Goal: Transaction & Acquisition: Purchase product/service

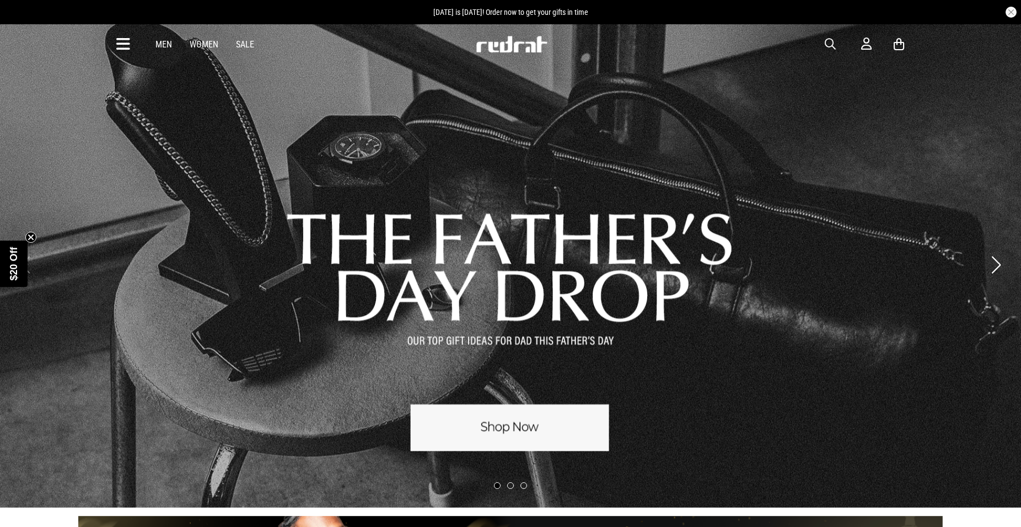
click at [166, 48] on link "Men" at bounding box center [164, 44] width 17 height 10
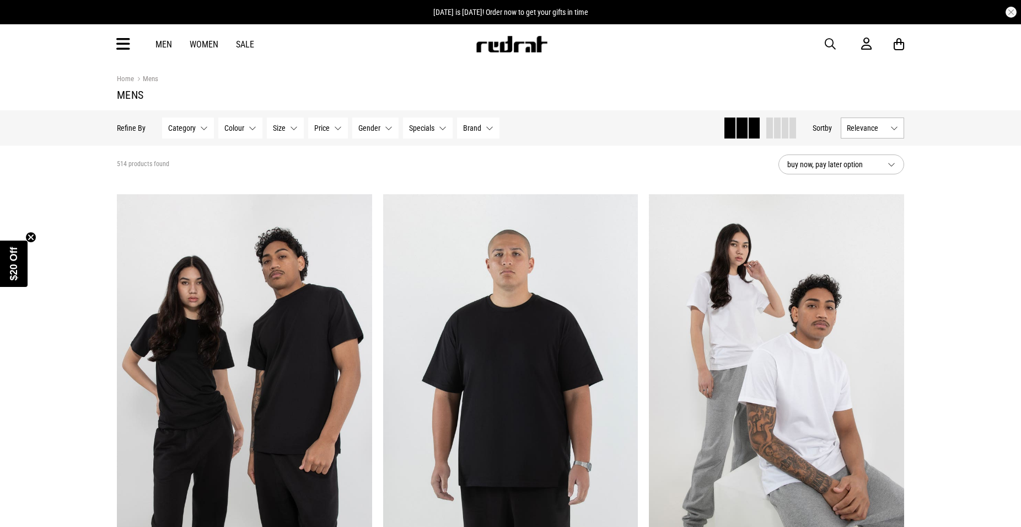
click at [285, 129] on span "Size" at bounding box center [279, 128] width 13 height 9
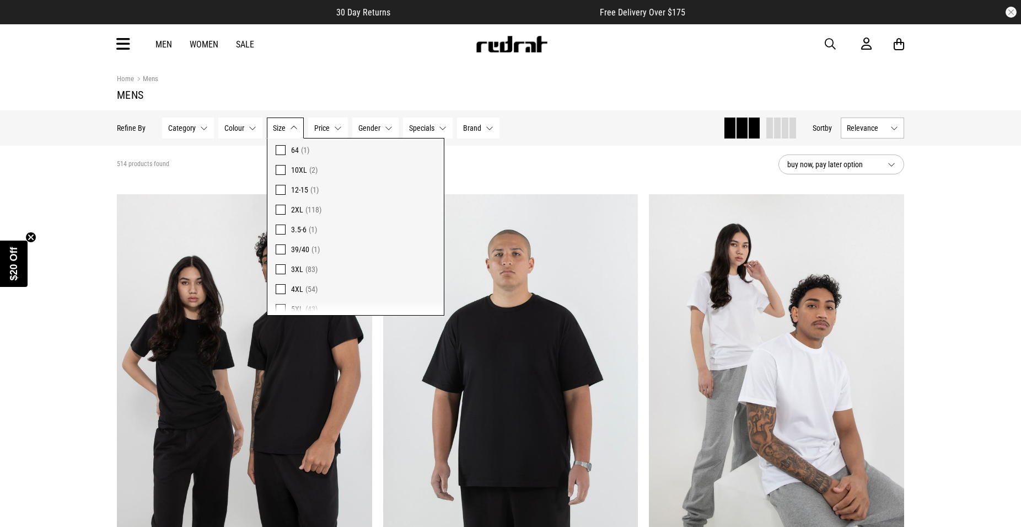
scroll to position [566, 0]
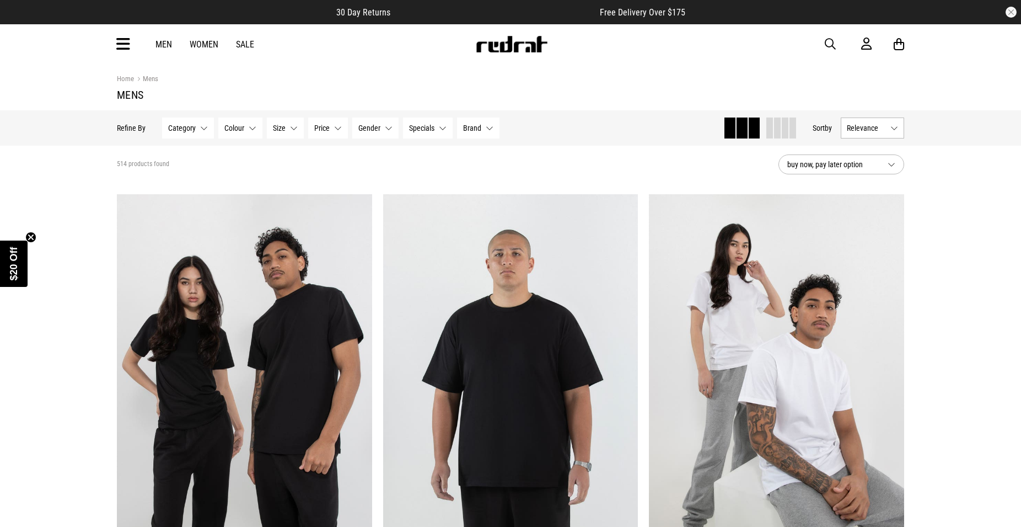
click at [166, 42] on link "Men" at bounding box center [164, 44] width 17 height 10
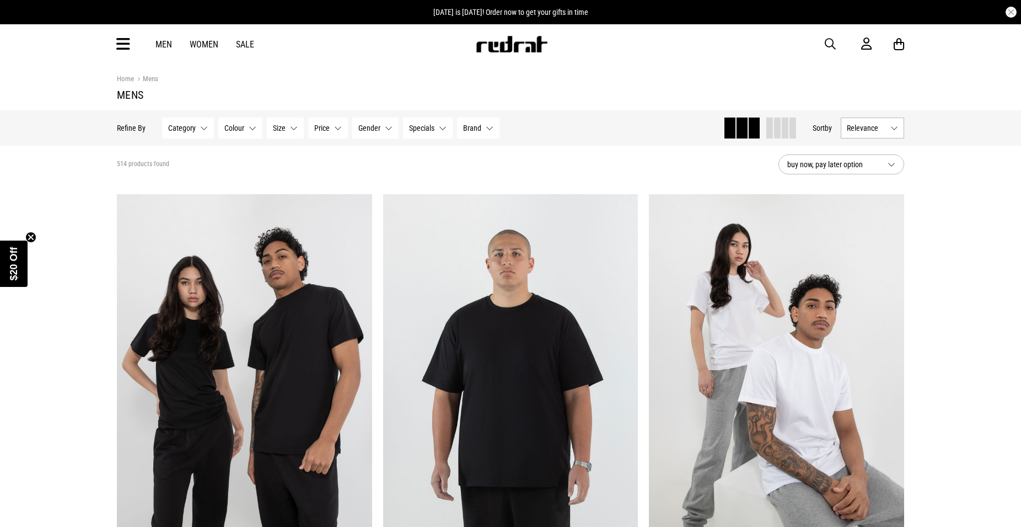
click at [190, 131] on span "Category" at bounding box center [182, 128] width 28 height 9
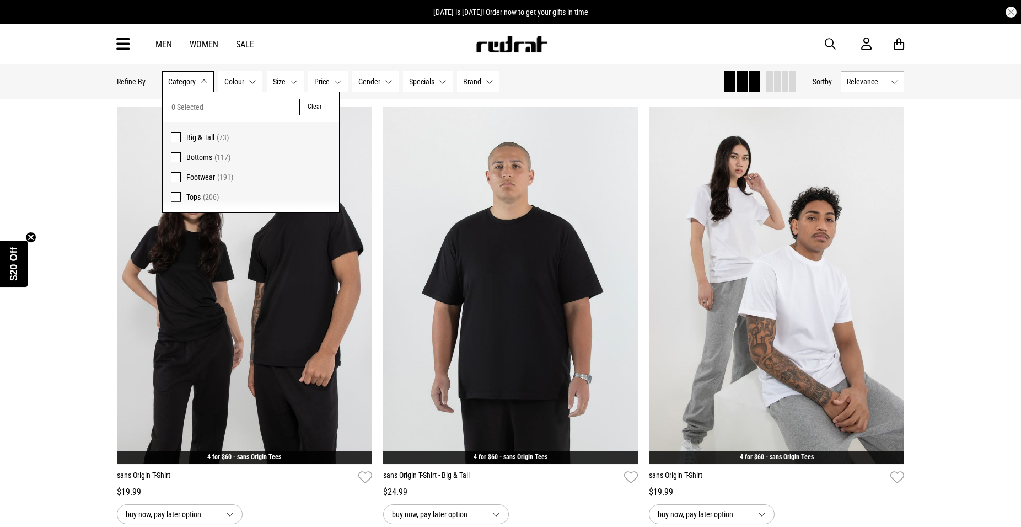
scroll to position [113, 0]
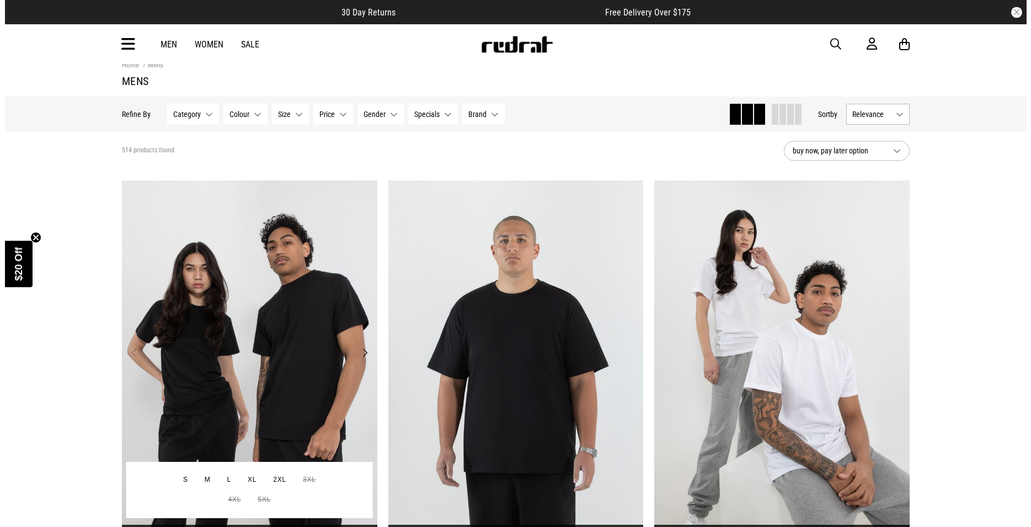
scroll to position [0, 0]
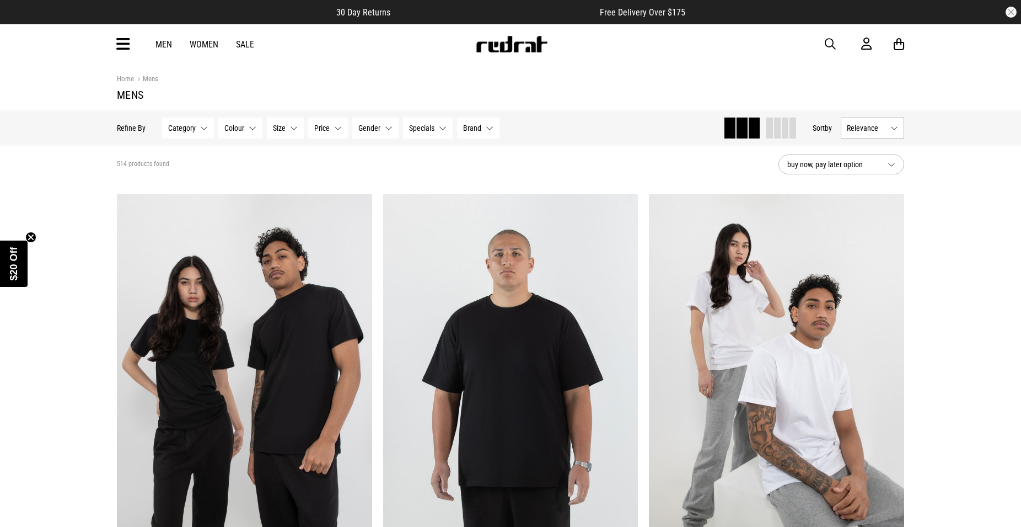
click at [117, 42] on icon at bounding box center [123, 44] width 14 height 18
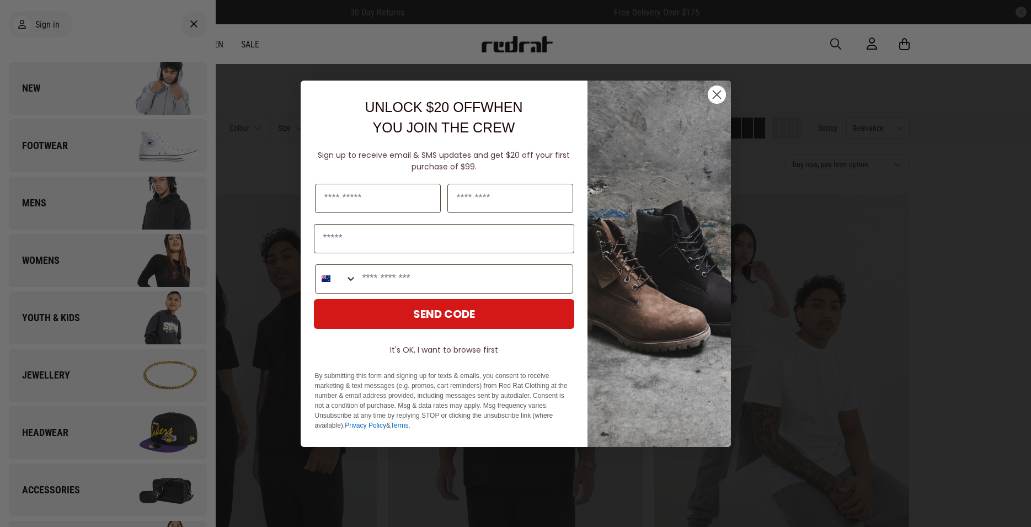
click at [81, 202] on div "Close dialog UNLOCK $20 OFF WHEN YOU JOIN THE CREW Sign up to receive email & S…" at bounding box center [515, 263] width 1031 height 527
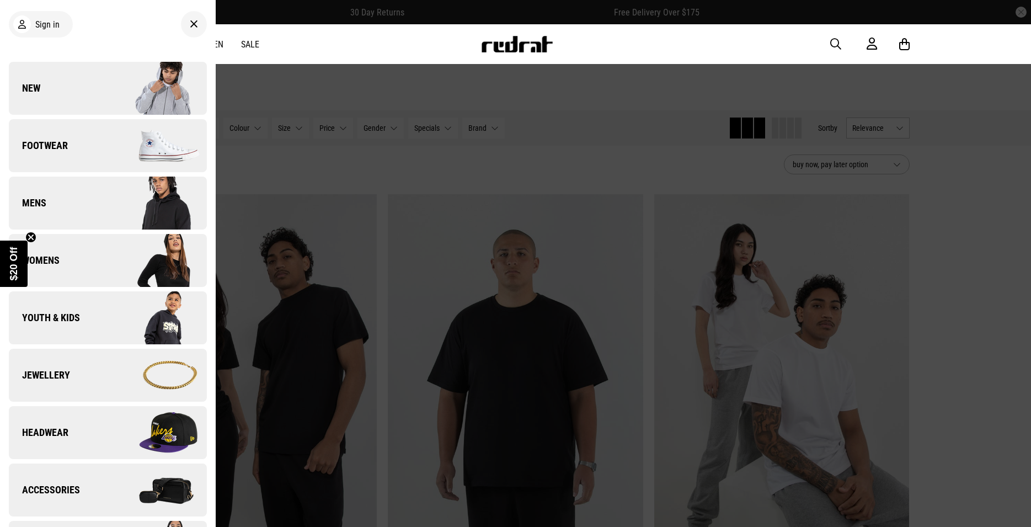
click at [83, 202] on link "Mens" at bounding box center [108, 202] width 198 height 53
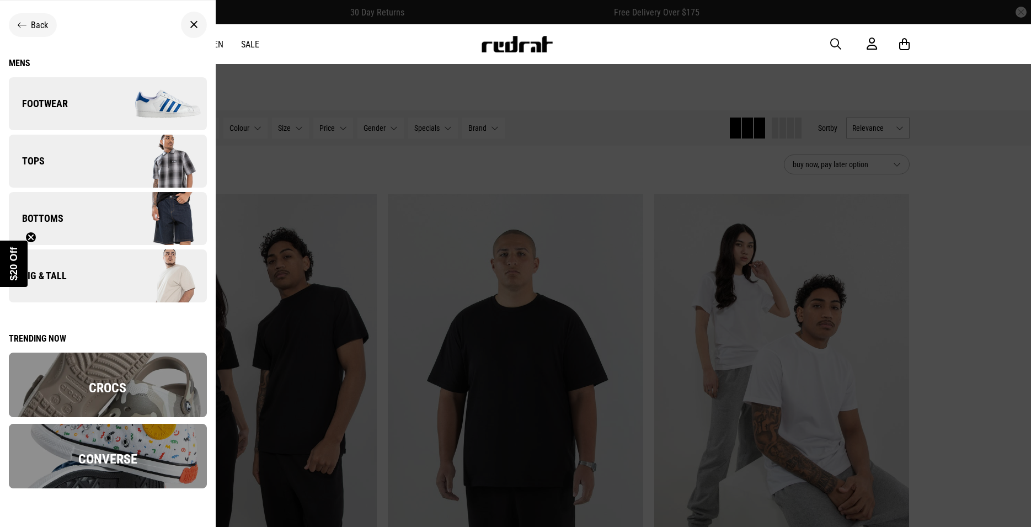
click at [162, 152] on img at bounding box center [157, 160] width 99 height 55
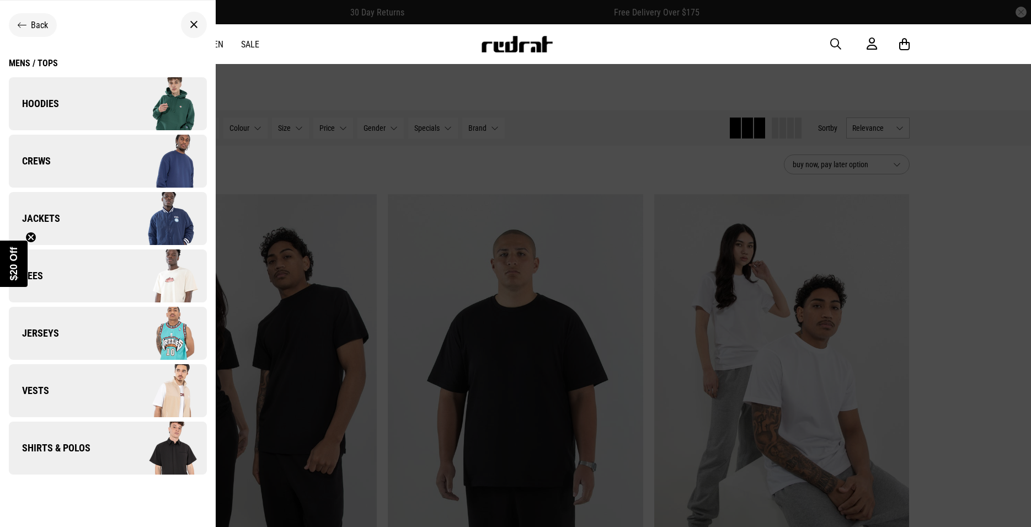
click at [119, 274] on img at bounding box center [157, 275] width 99 height 55
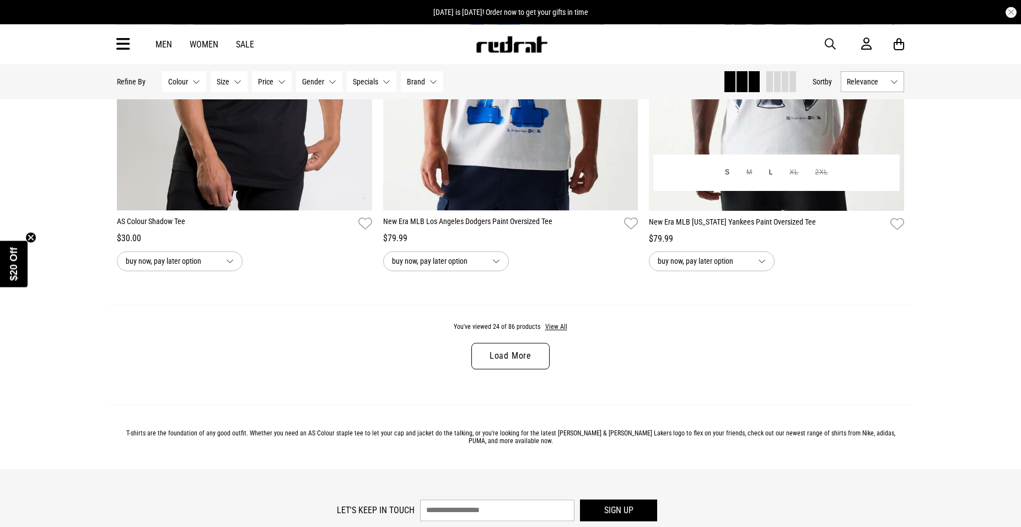
scroll to position [3431, 0]
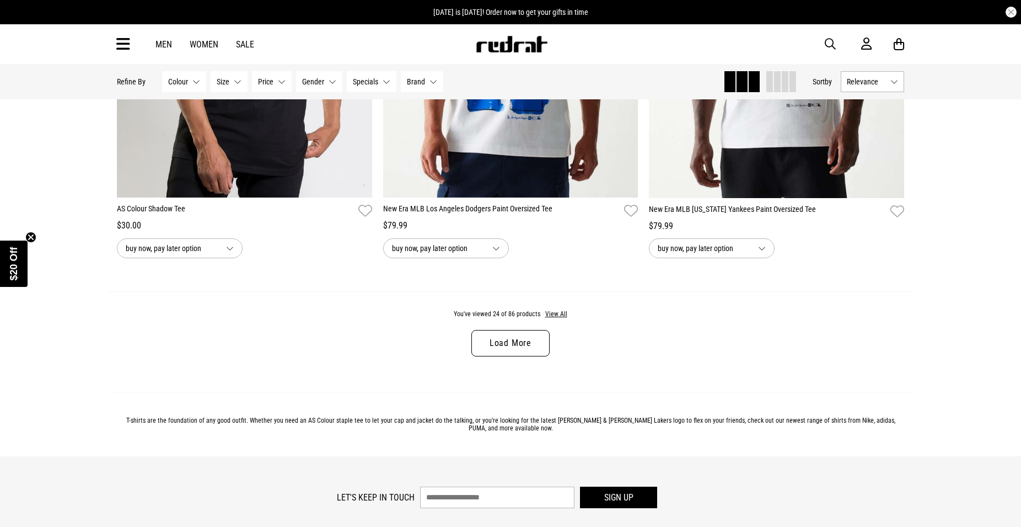
click at [529, 346] on link "Load More" at bounding box center [511, 343] width 78 height 26
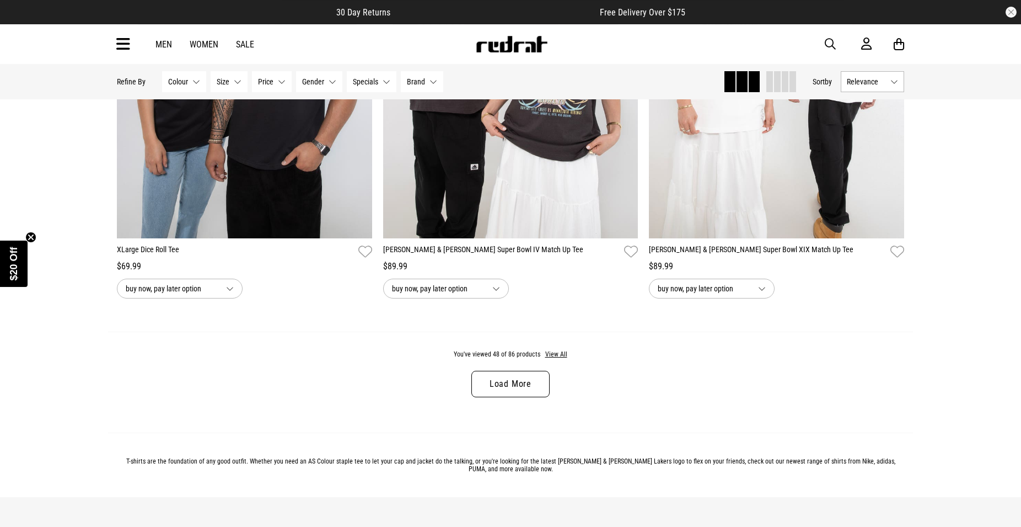
scroll to position [6919, 0]
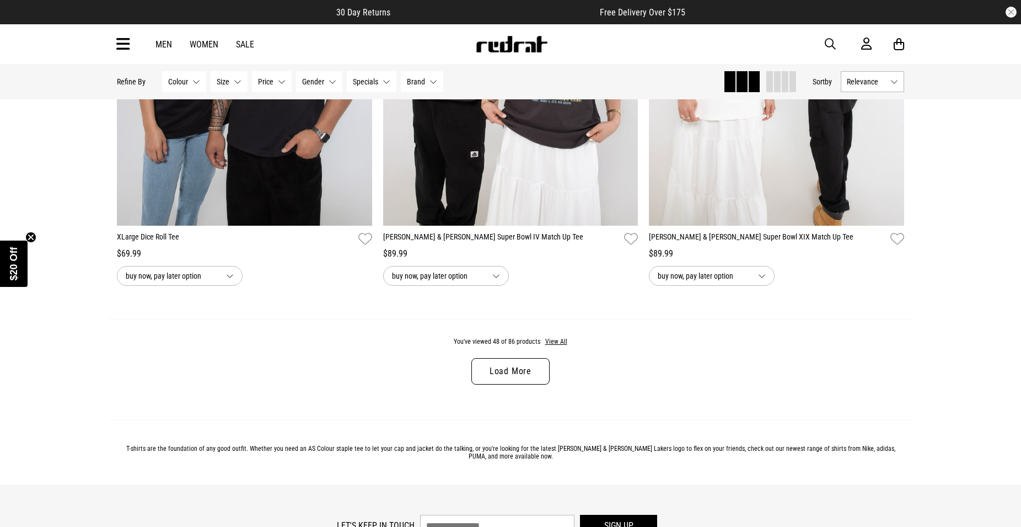
click at [512, 382] on link "Load More" at bounding box center [511, 371] width 78 height 26
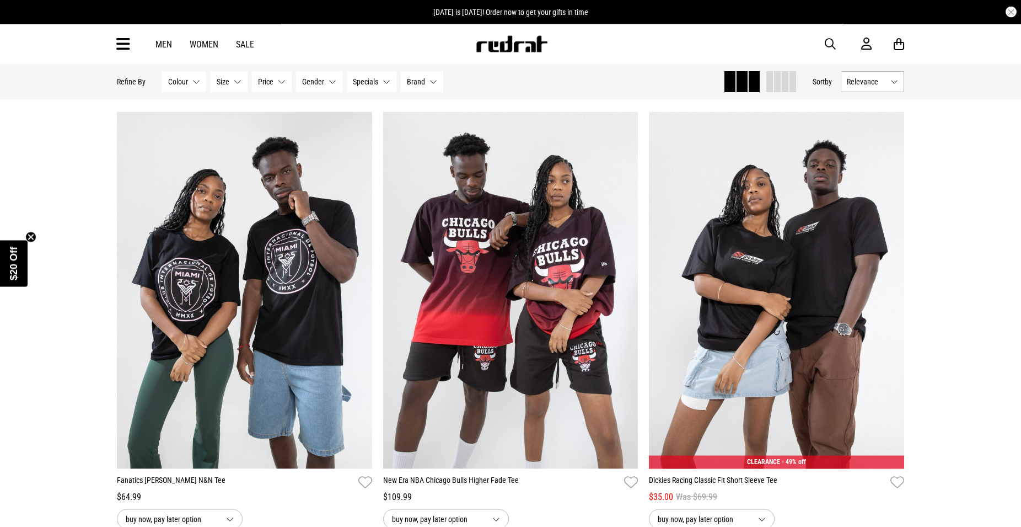
scroll to position [10182, 0]
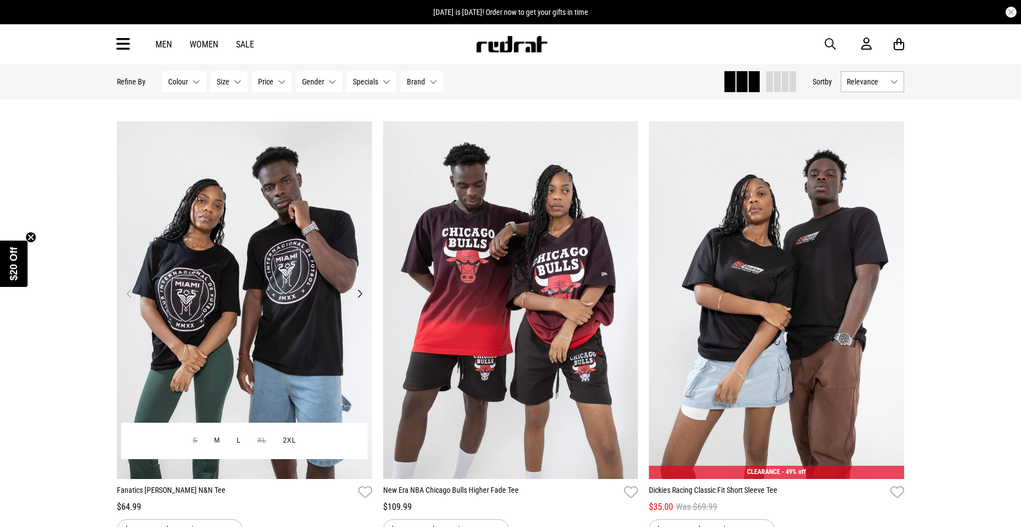
click at [360, 300] on button "Next" at bounding box center [360, 293] width 14 height 13
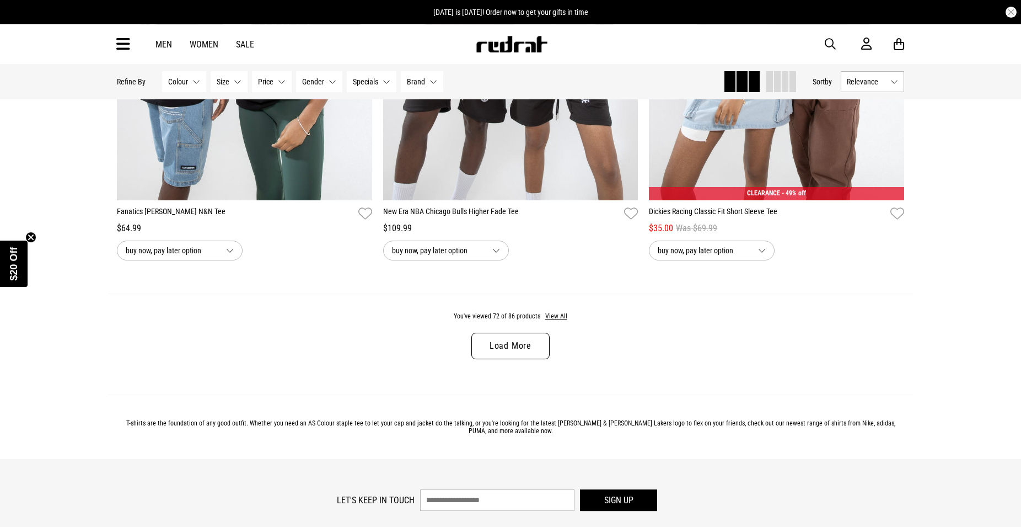
scroll to position [10519, 0]
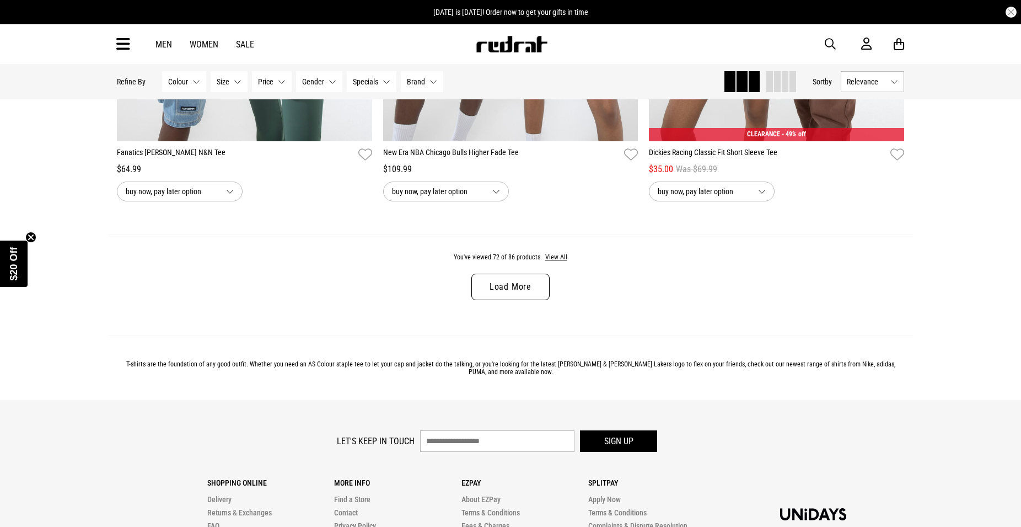
click at [533, 300] on link "Load More" at bounding box center [511, 287] width 78 height 26
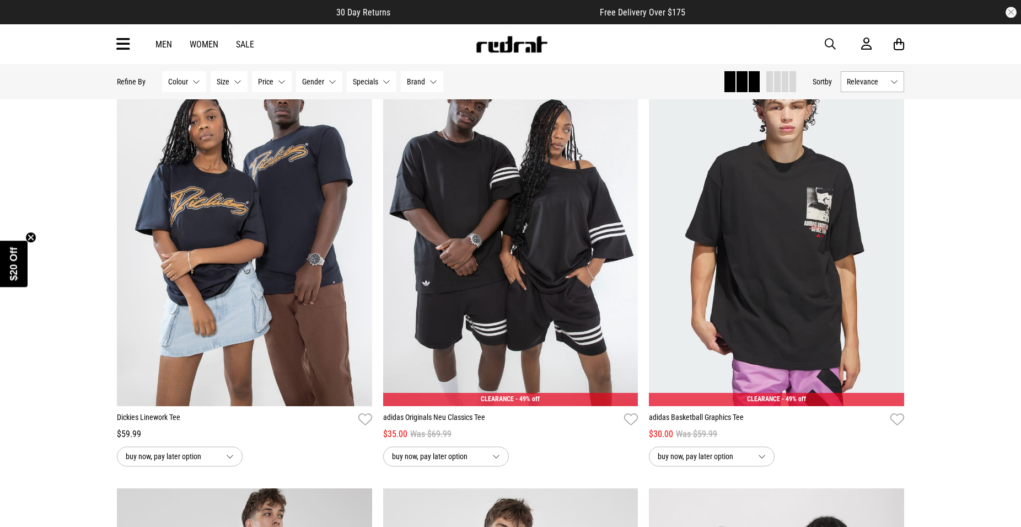
scroll to position [10632, 0]
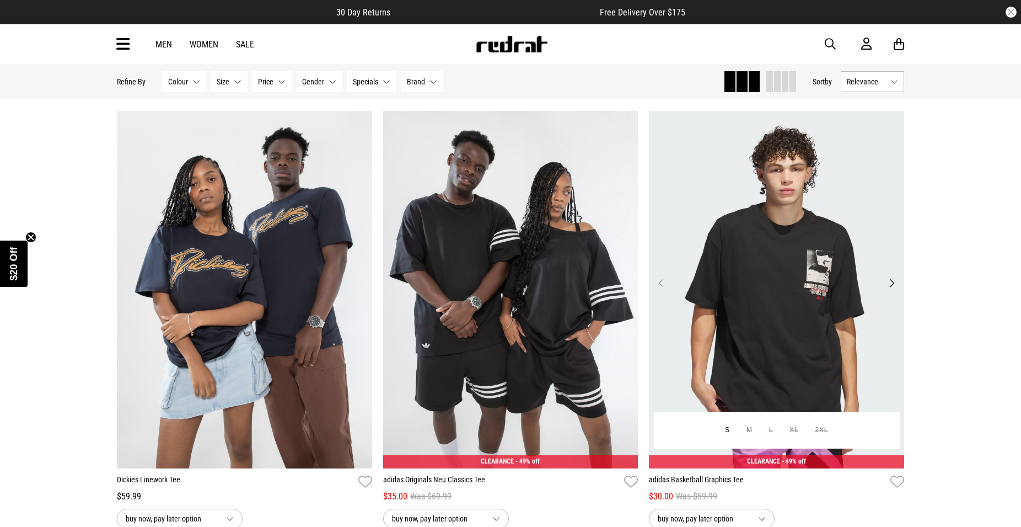
click at [896, 290] on button "Next" at bounding box center [892, 282] width 14 height 13
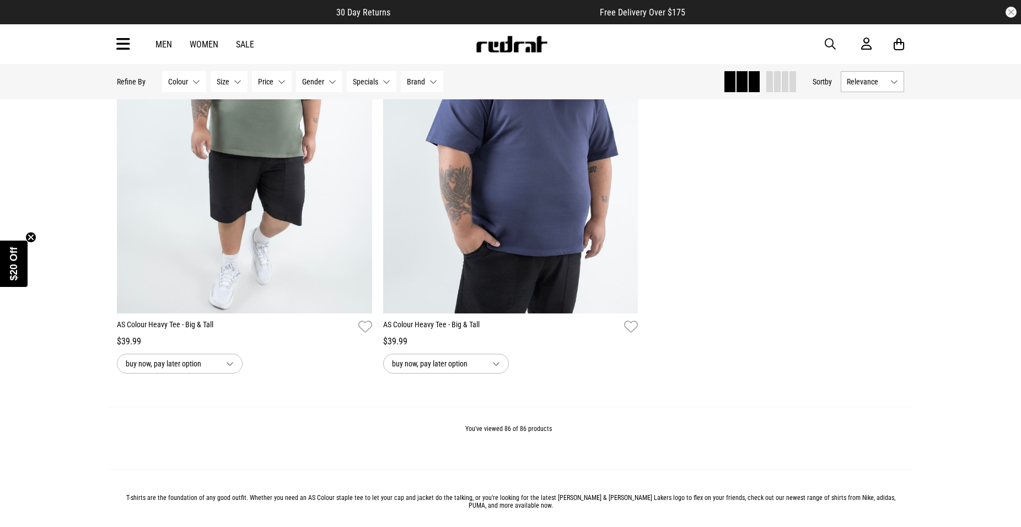
scroll to position [12865, 0]
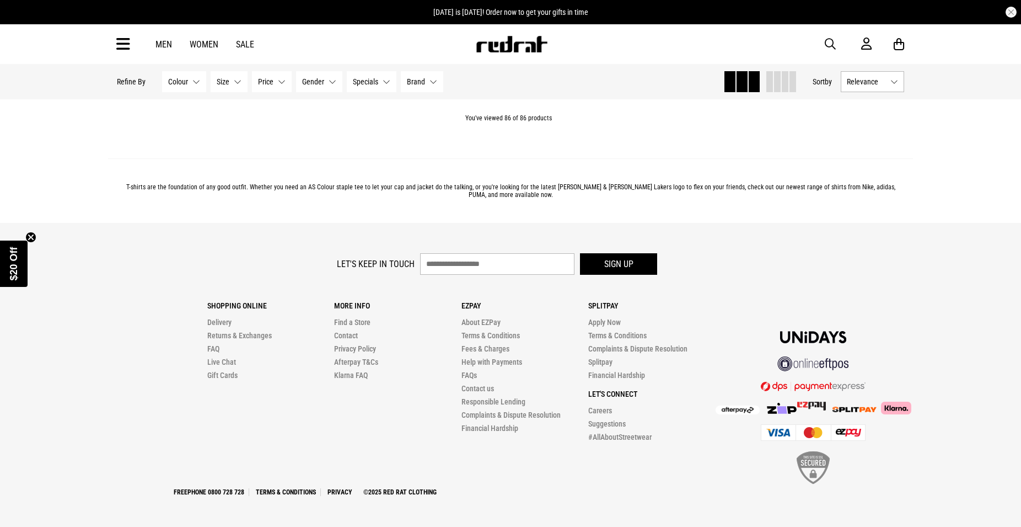
click at [168, 47] on link "Men" at bounding box center [164, 44] width 17 height 10
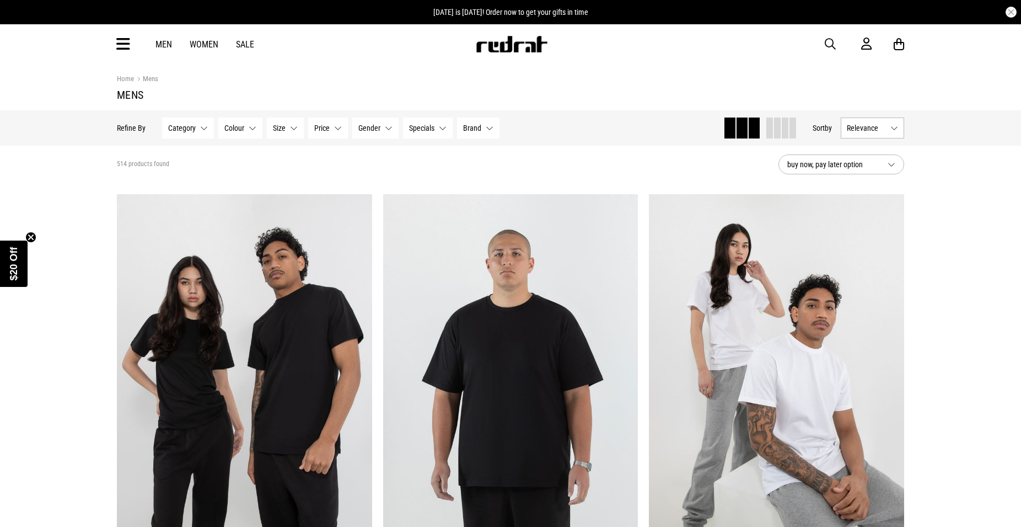
click at [194, 128] on span "Category" at bounding box center [182, 128] width 28 height 9
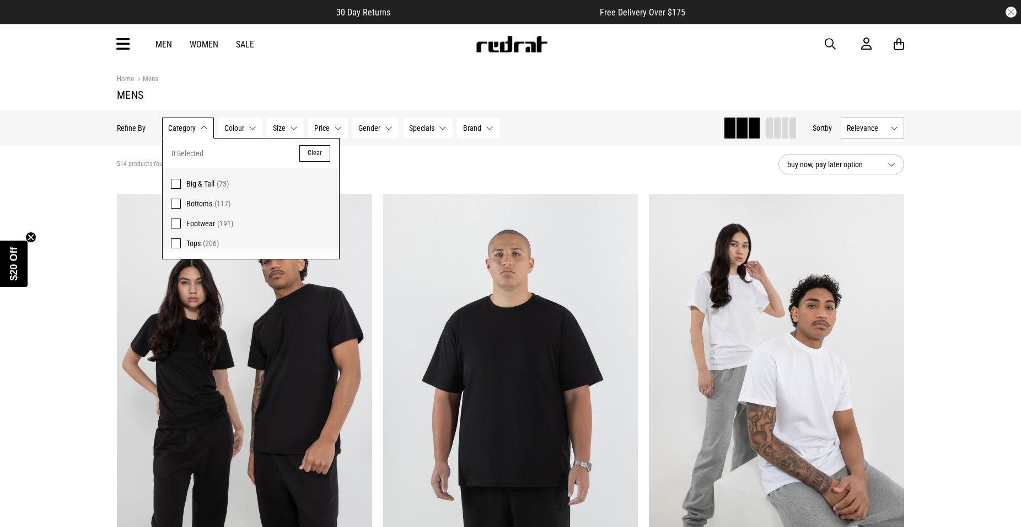
click at [174, 245] on span at bounding box center [176, 243] width 10 height 10
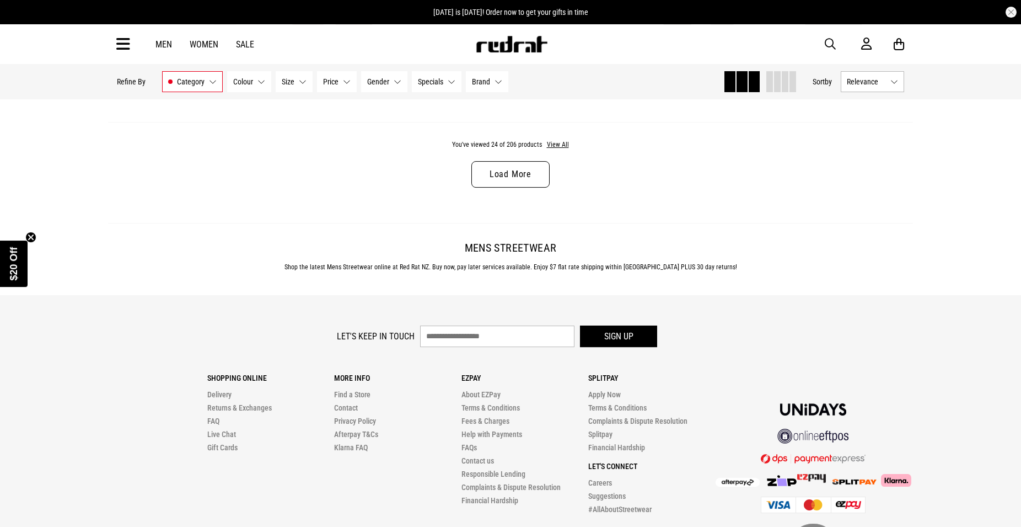
scroll to position [3656, 0]
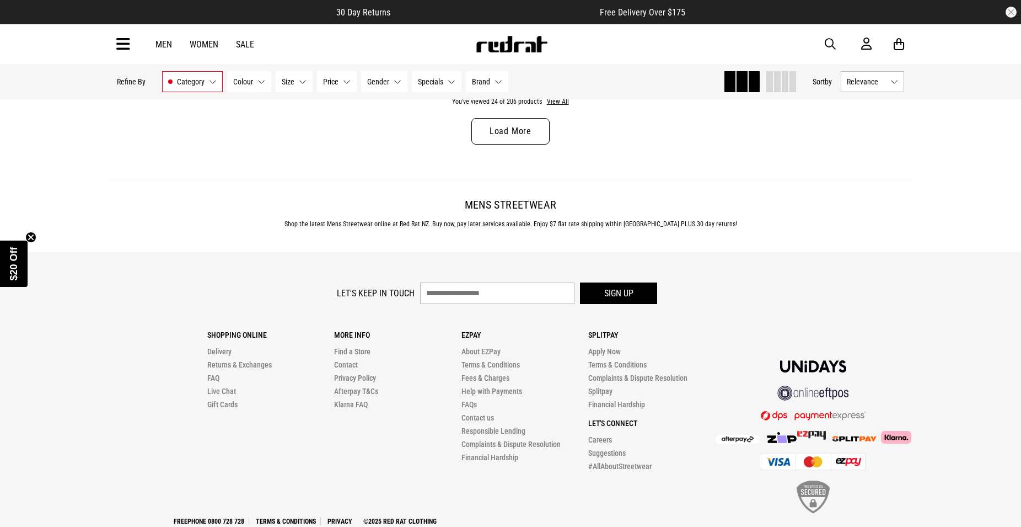
click at [523, 140] on link "Load More" at bounding box center [511, 131] width 78 height 26
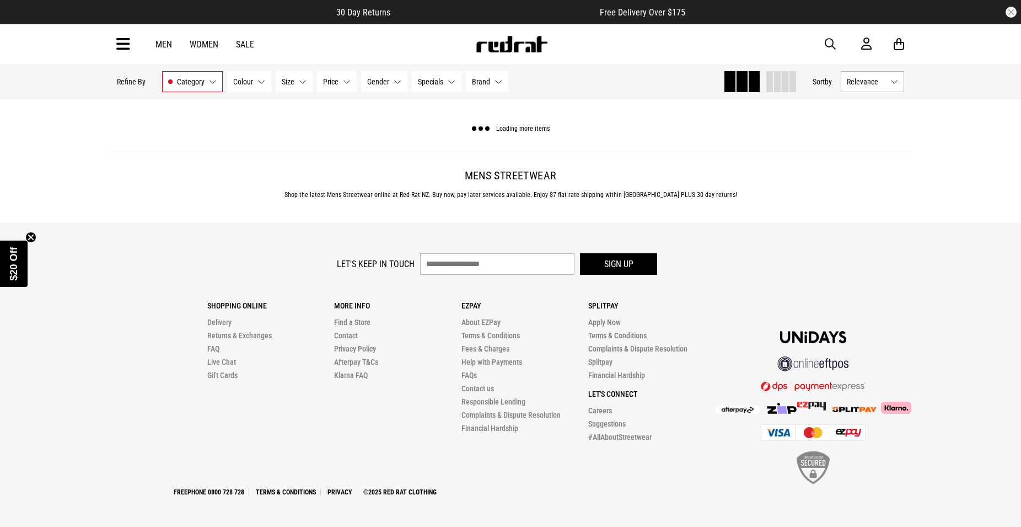
scroll to position [3653, 0]
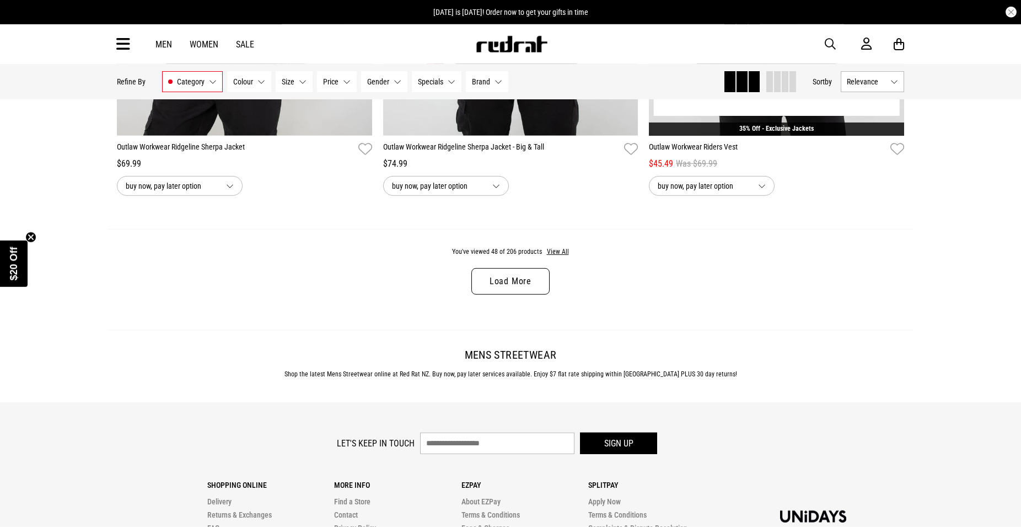
scroll to position [7028, 0]
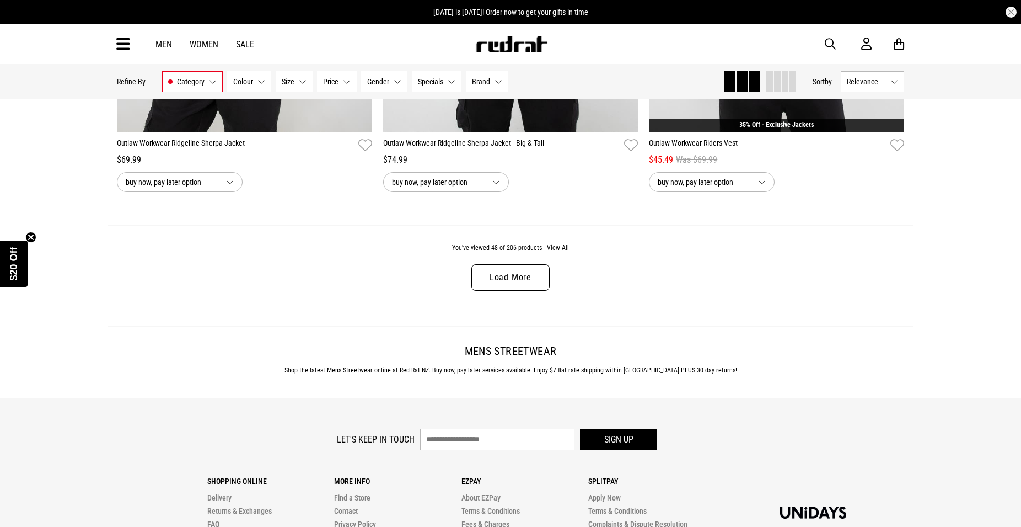
click at [513, 291] on link "Load More" at bounding box center [511, 277] width 78 height 26
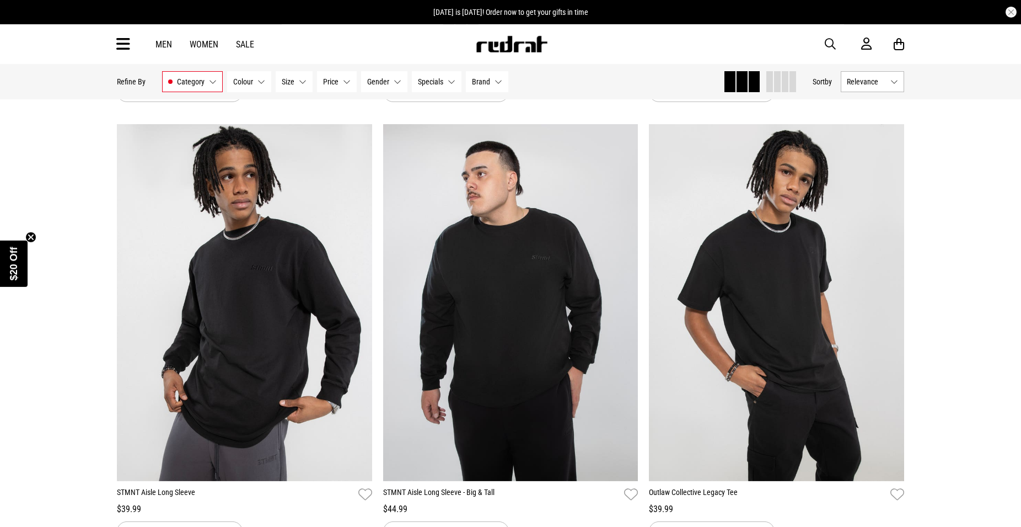
scroll to position [8434, 0]
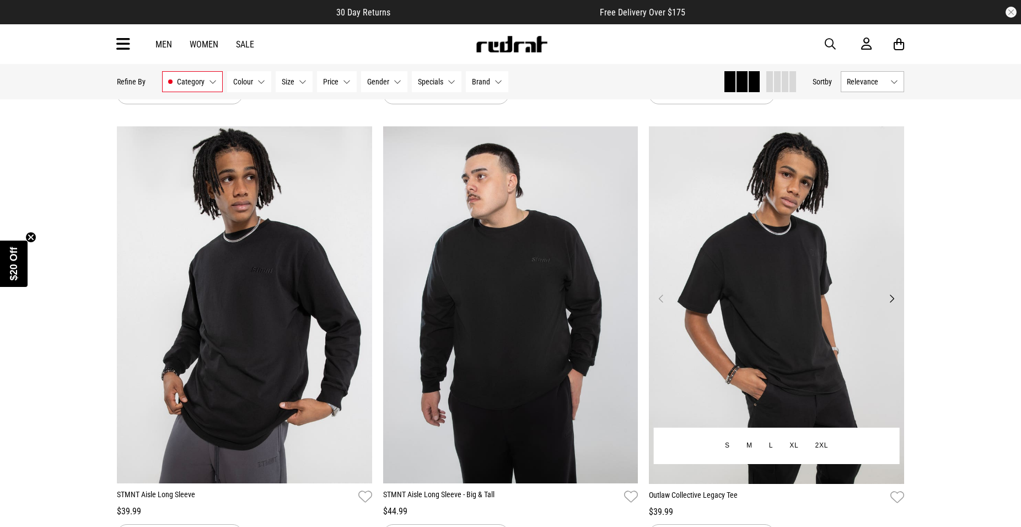
click at [897, 305] on button "Next" at bounding box center [892, 298] width 14 height 13
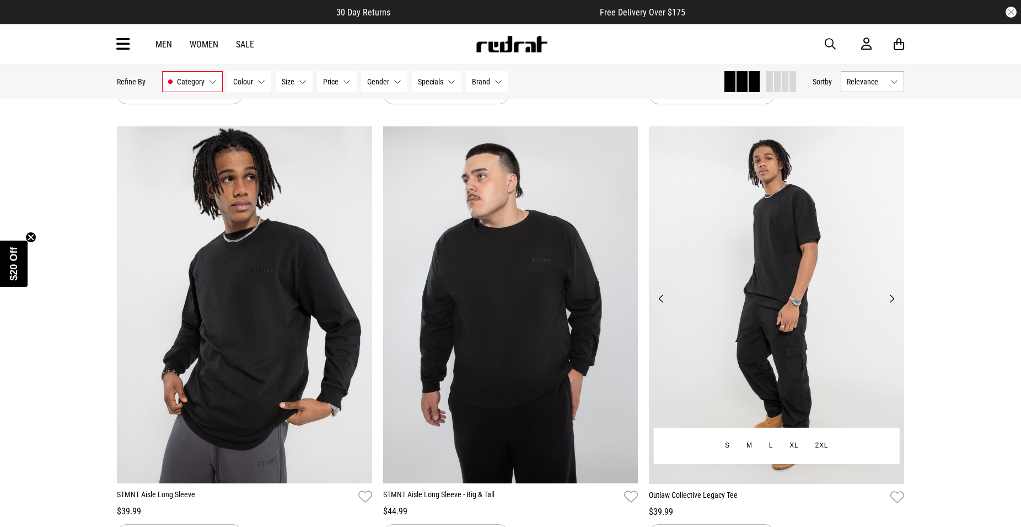
click at [897, 305] on button "Next" at bounding box center [892, 298] width 14 height 13
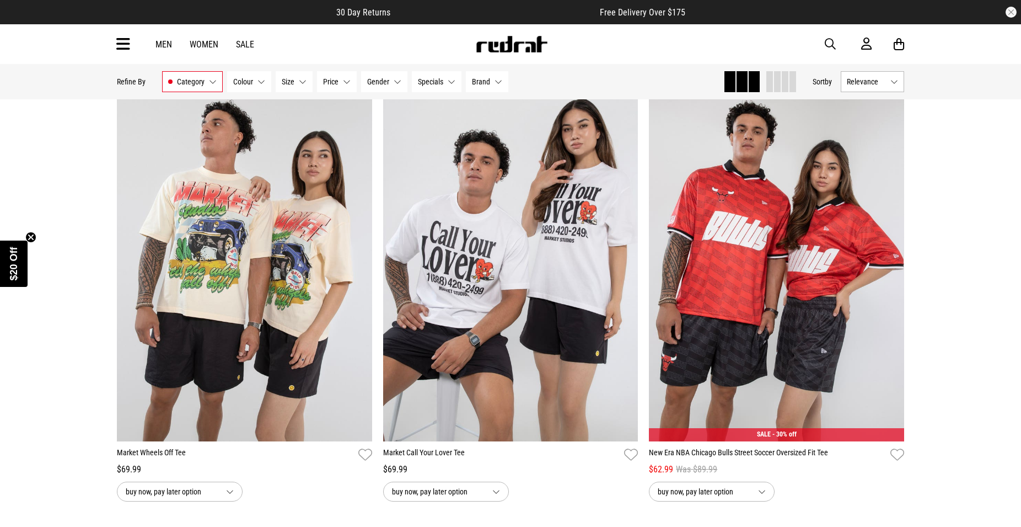
scroll to position [10459, 0]
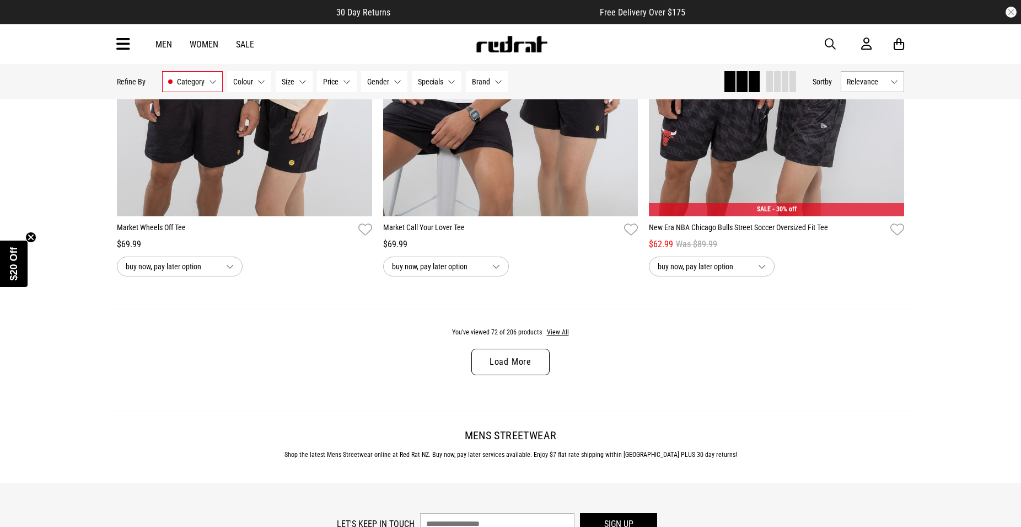
click at [507, 374] on link "Load More" at bounding box center [511, 362] width 78 height 26
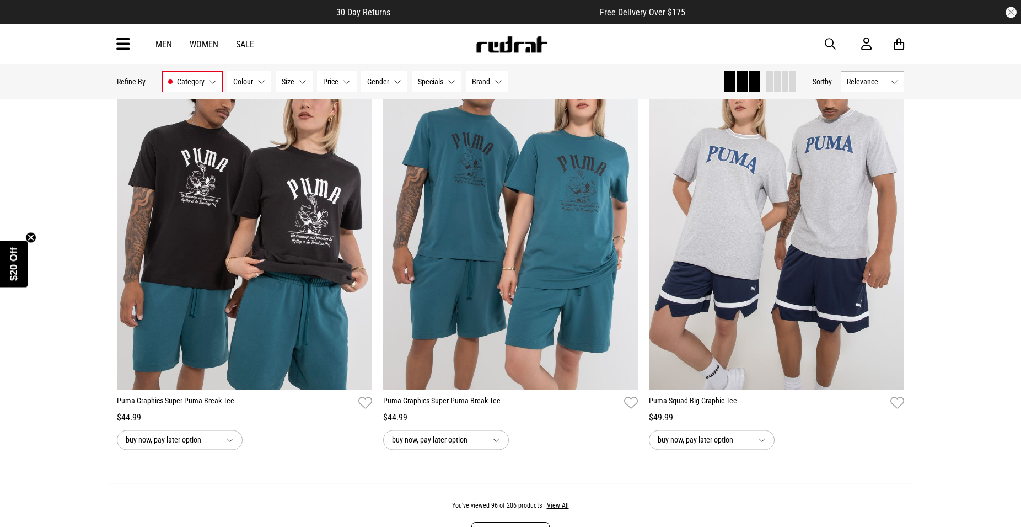
scroll to position [13947, 0]
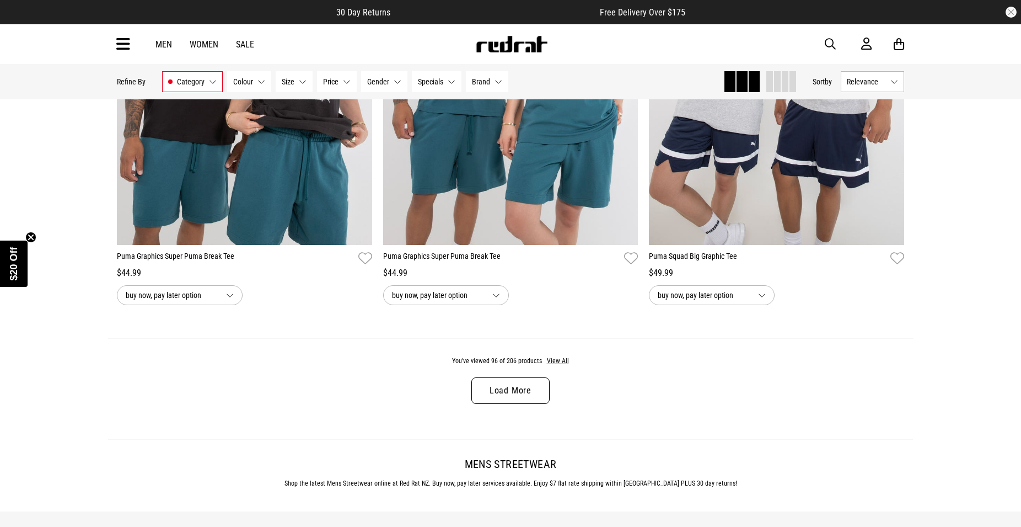
click at [507, 404] on link "Load More" at bounding box center [511, 390] width 78 height 26
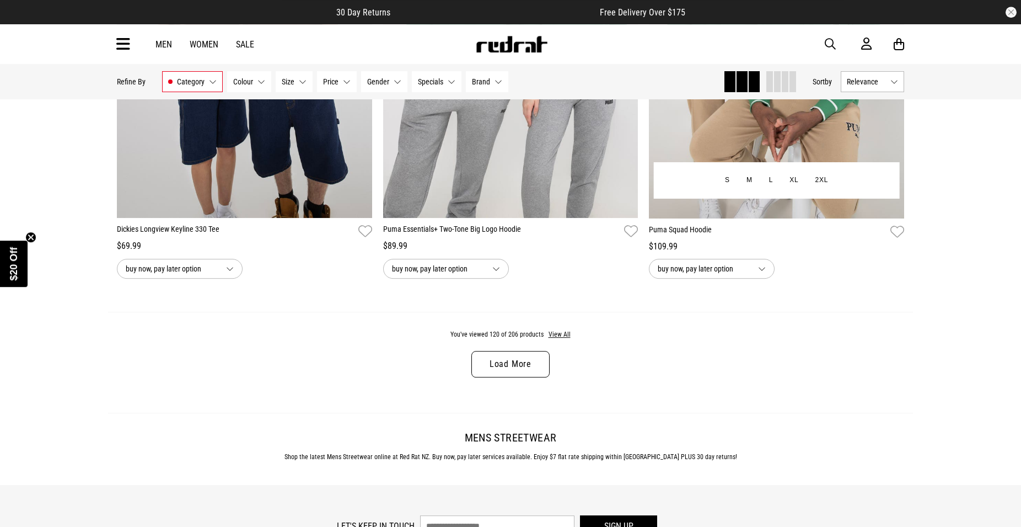
scroll to position [17491, 0]
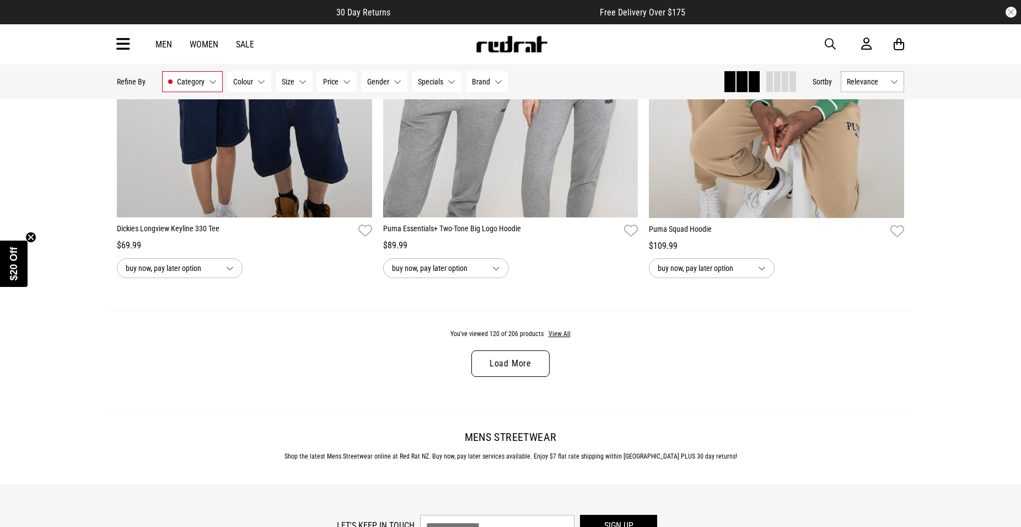
click at [545, 377] on link "Load More" at bounding box center [511, 363] width 78 height 26
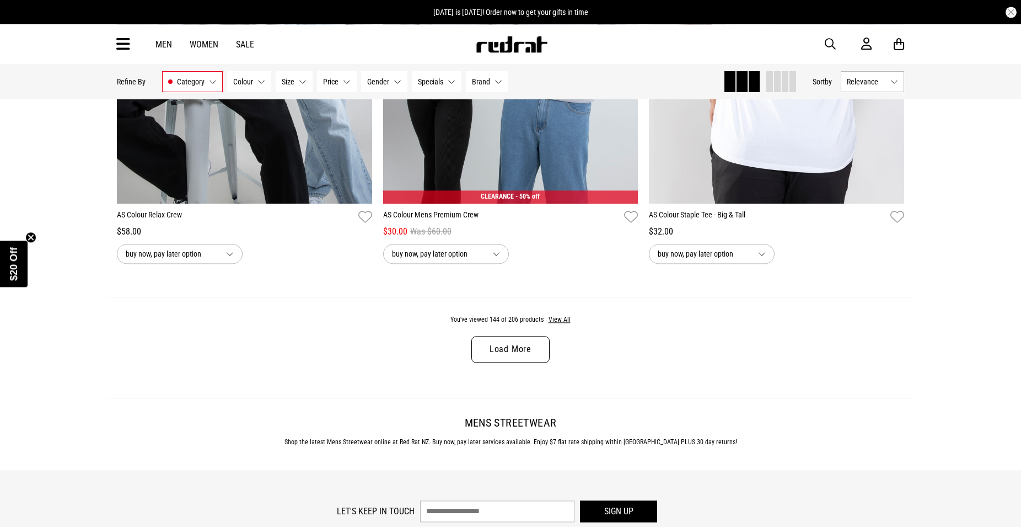
scroll to position [21035, 0]
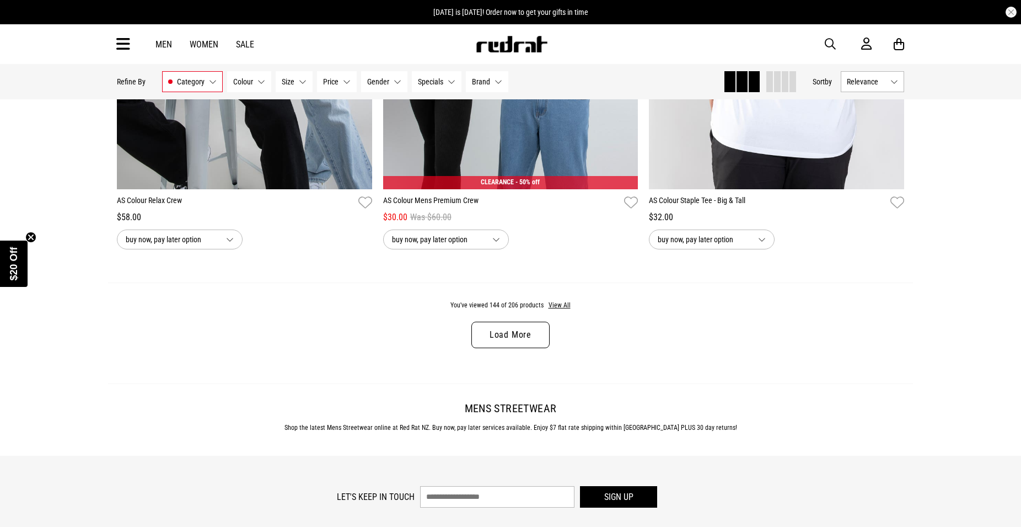
click at [516, 348] on link "Load More" at bounding box center [511, 335] width 78 height 26
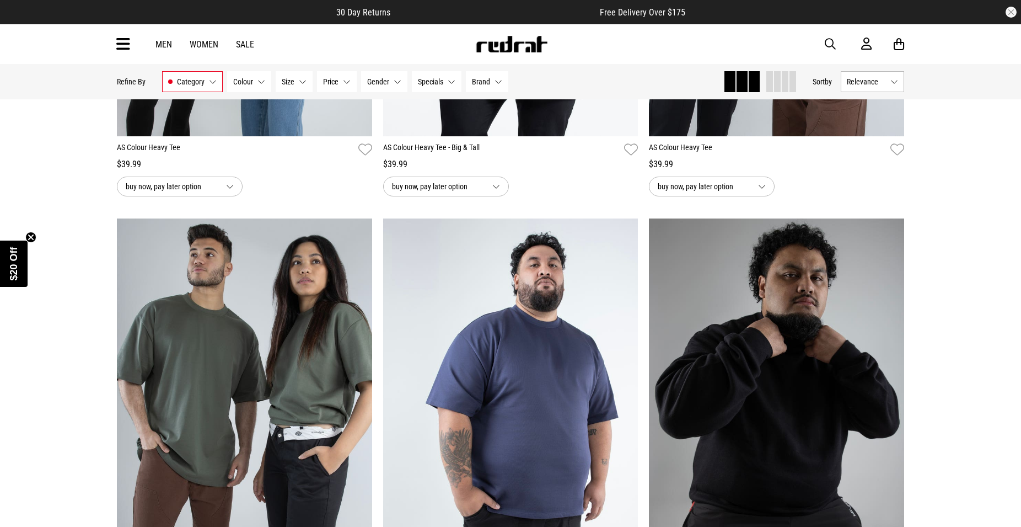
scroll to position [23510, 0]
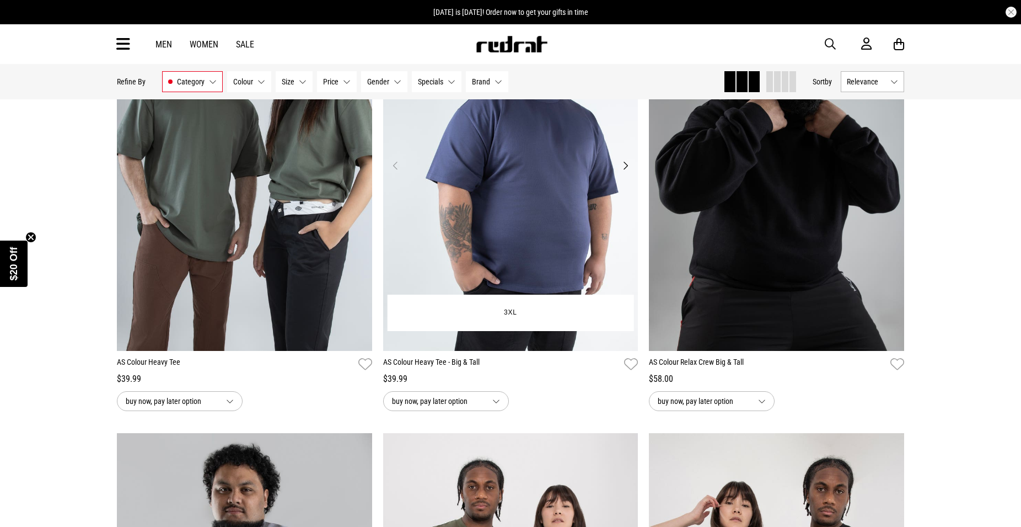
click at [628, 172] on button "Next" at bounding box center [626, 165] width 14 height 13
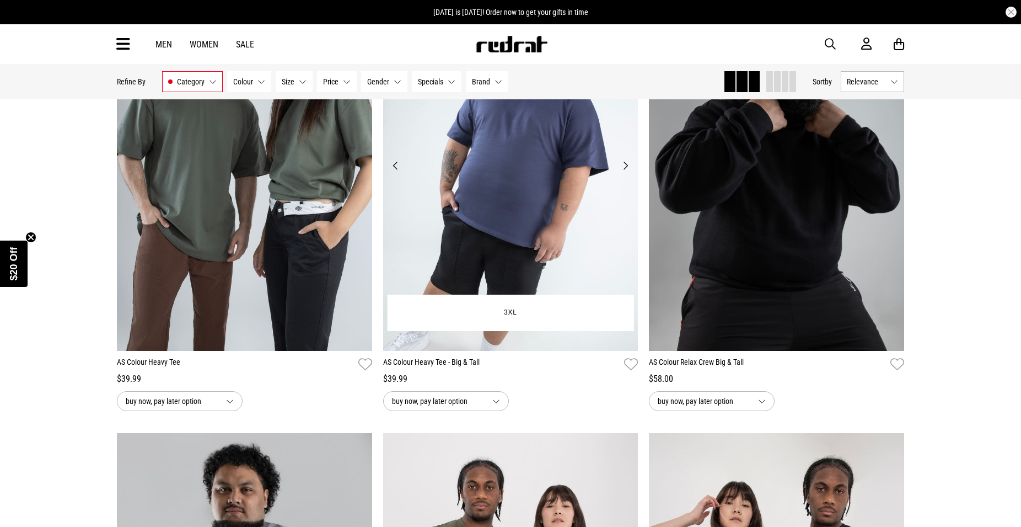
click at [628, 172] on button "Next" at bounding box center [626, 165] width 14 height 13
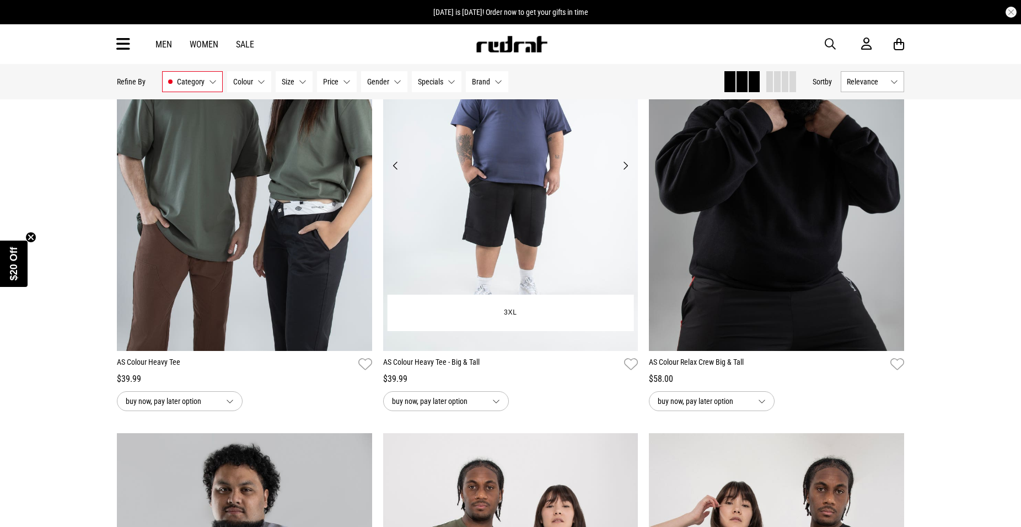
click at [628, 172] on button "Next" at bounding box center [626, 165] width 14 height 13
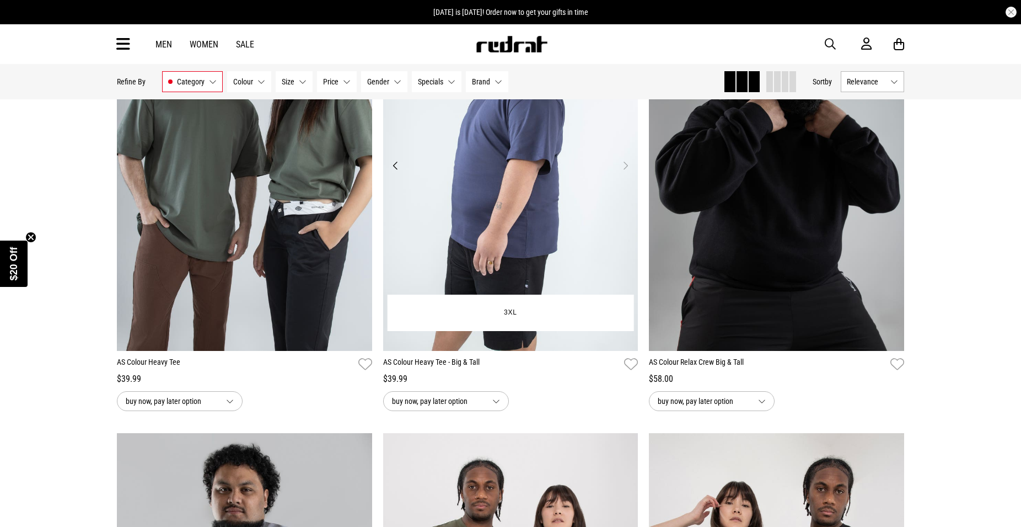
click at [628, 172] on button "Next" at bounding box center [626, 165] width 14 height 13
click at [625, 172] on button "Next" at bounding box center [626, 165] width 14 height 13
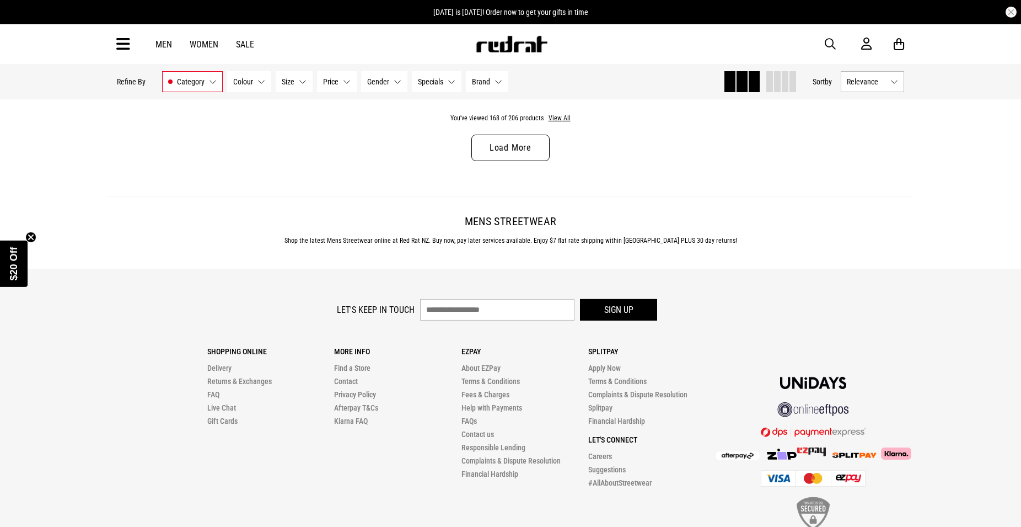
scroll to position [24747, 0]
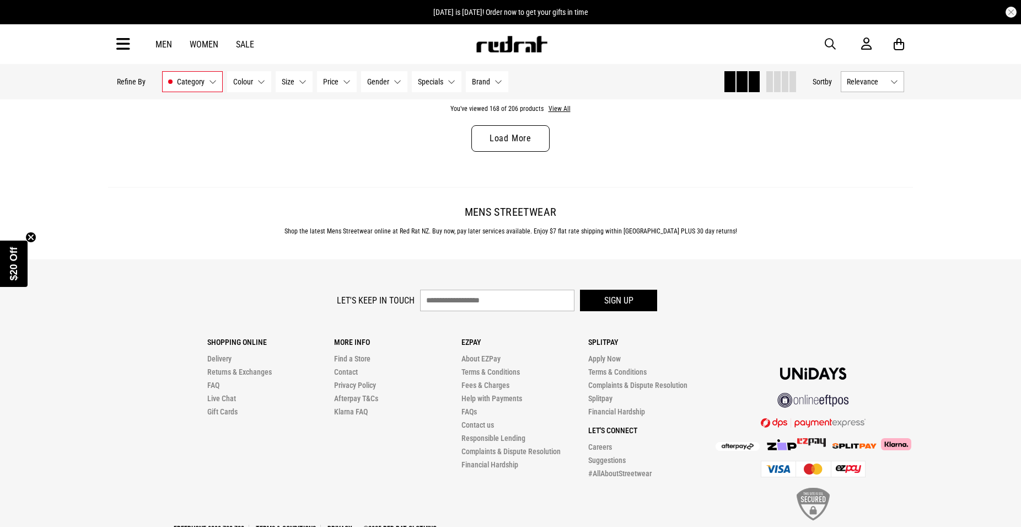
click at [510, 152] on link "Load More" at bounding box center [511, 138] width 78 height 26
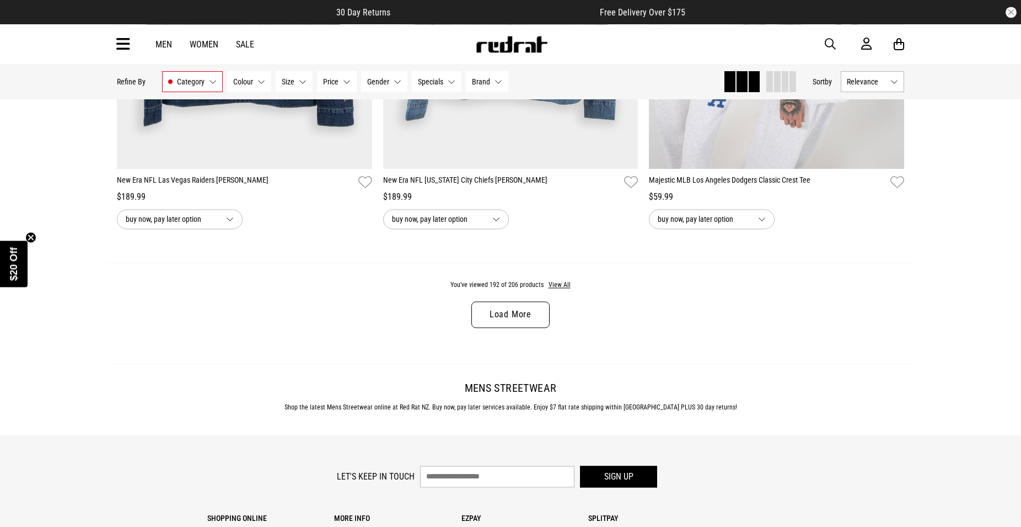
scroll to position [28122, 0]
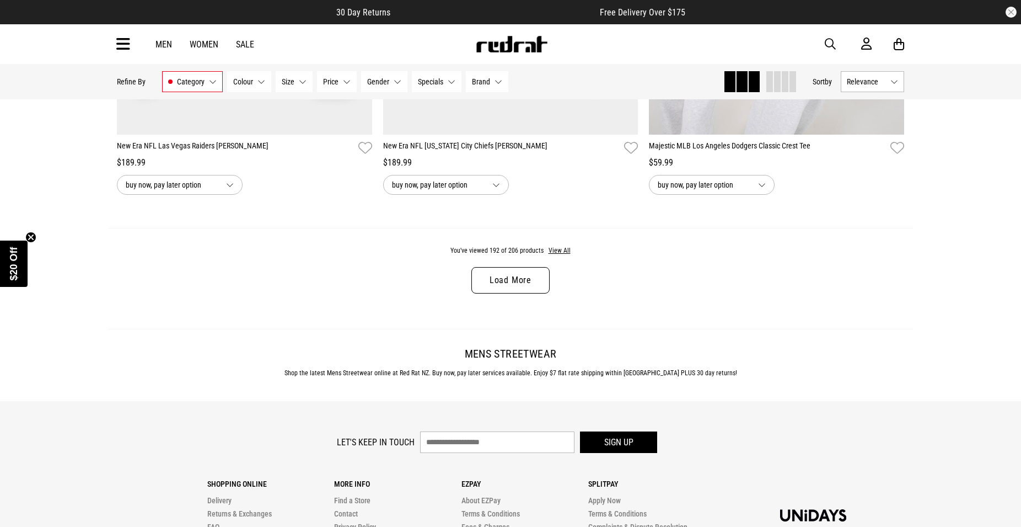
click at [500, 293] on link "Load More" at bounding box center [511, 280] width 78 height 26
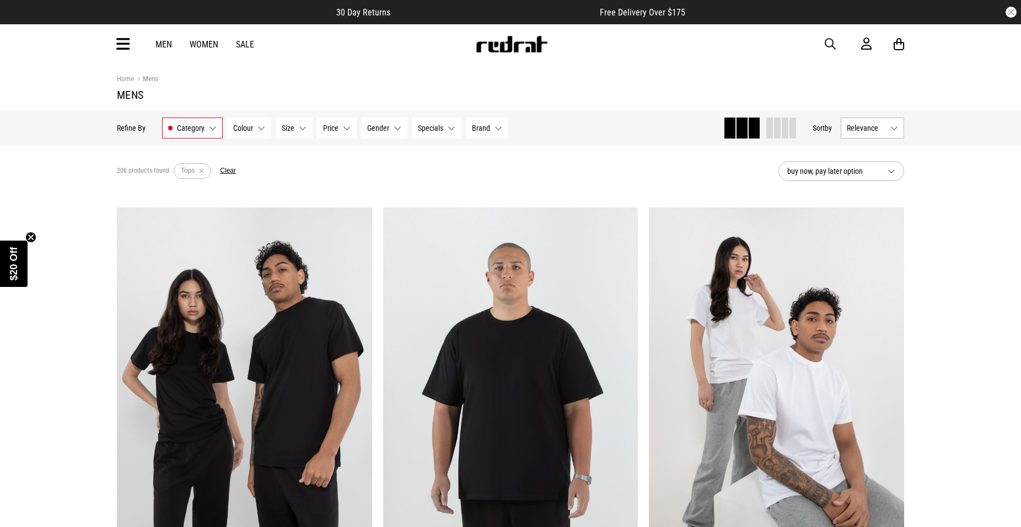
click at [246, 46] on link "Sale" at bounding box center [245, 44] width 18 height 10
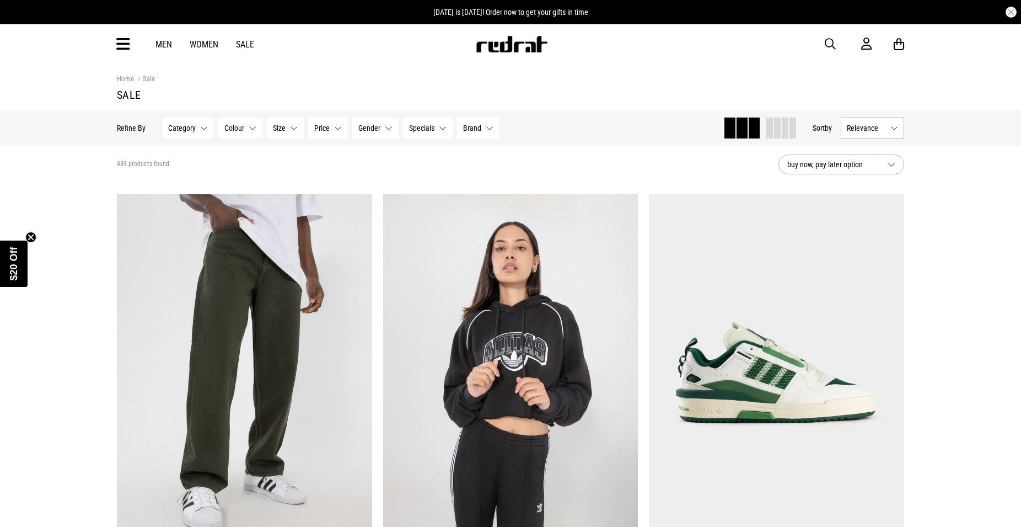
click at [119, 42] on icon at bounding box center [123, 44] width 14 height 18
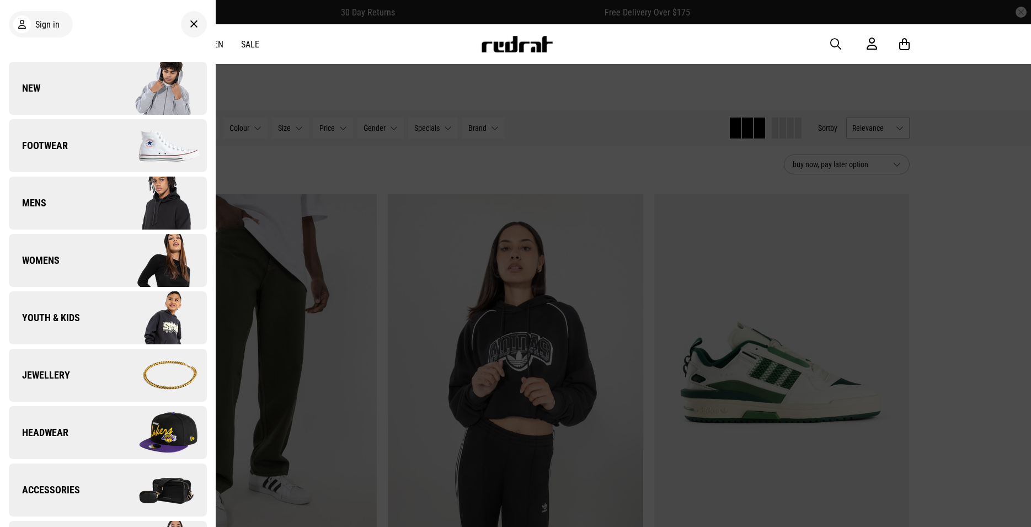
click at [113, 146] on img at bounding box center [157, 145] width 99 height 55
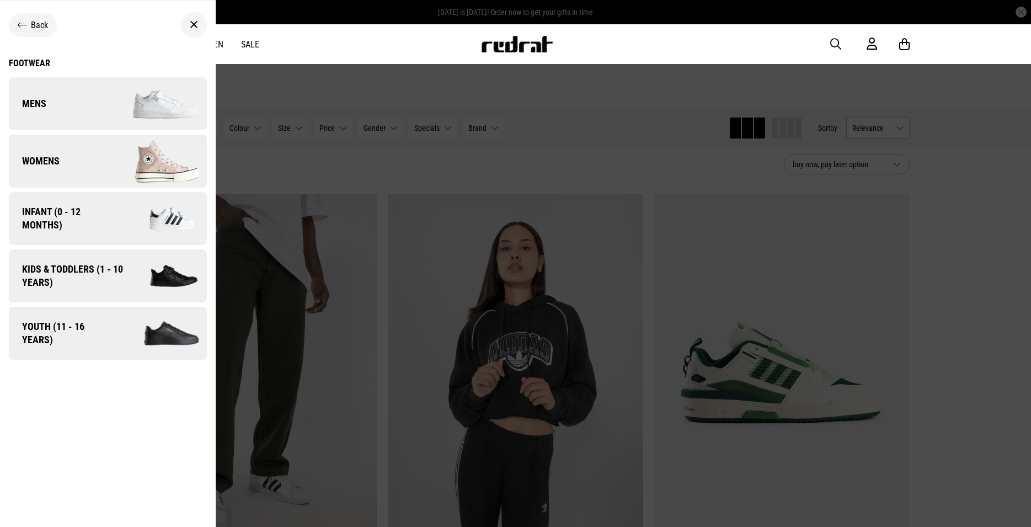
click at [97, 112] on link "Mens" at bounding box center [108, 103] width 198 height 53
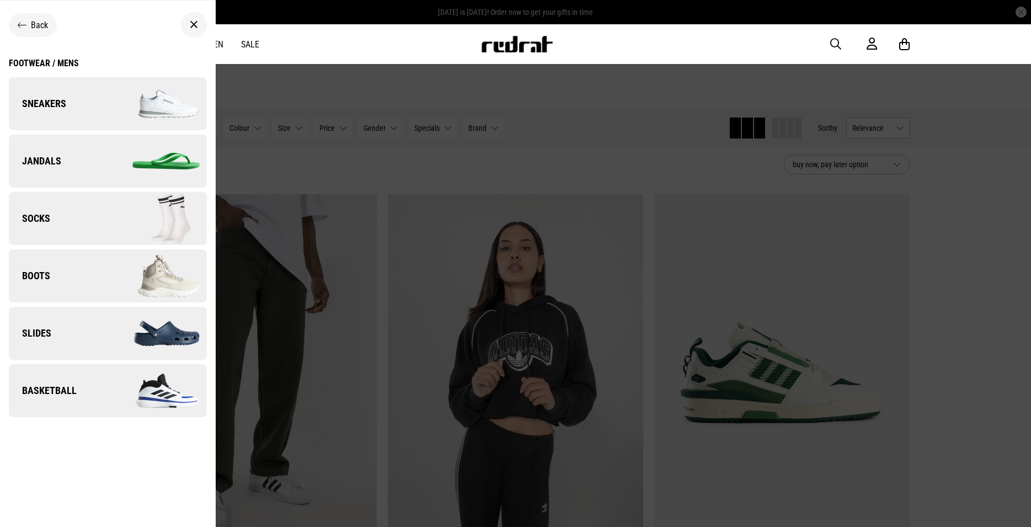
click at [111, 101] on img at bounding box center [157, 103] width 99 height 55
